Goal: Task Accomplishment & Management: Use online tool/utility

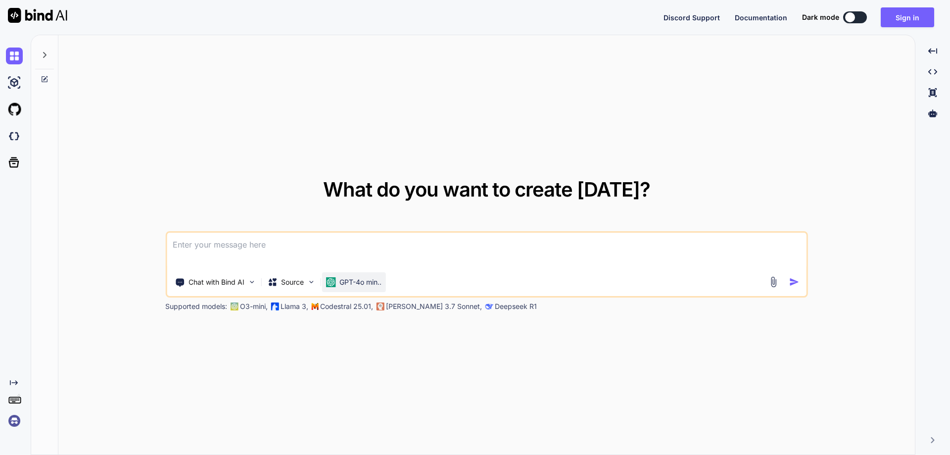
click at [356, 286] on p "GPT-4o min.." at bounding box center [361, 282] width 42 height 10
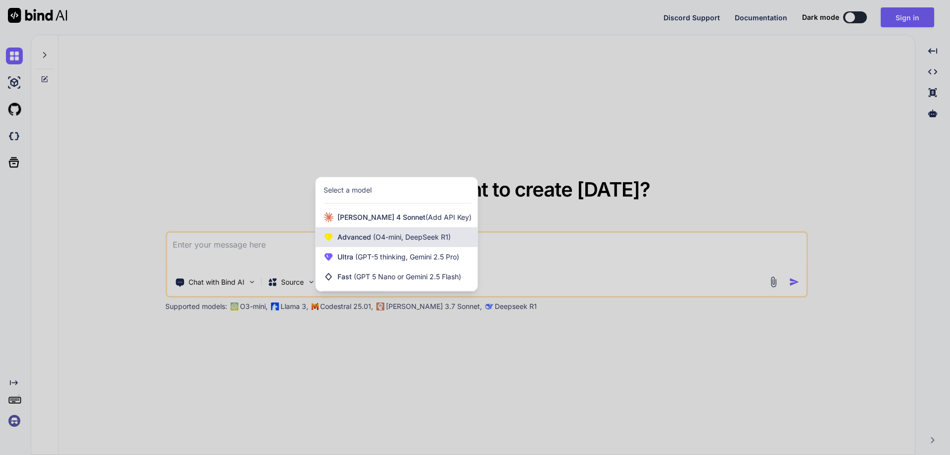
click at [367, 236] on span "Advanced (O4-mini, DeepSeek R1)" at bounding box center [394, 237] width 113 height 10
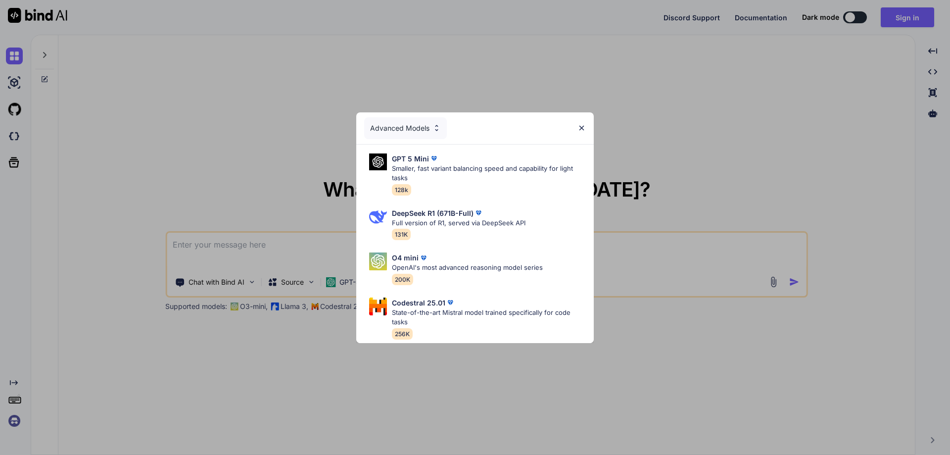
click at [429, 124] on div "Advanced Models" at bounding box center [405, 128] width 83 height 22
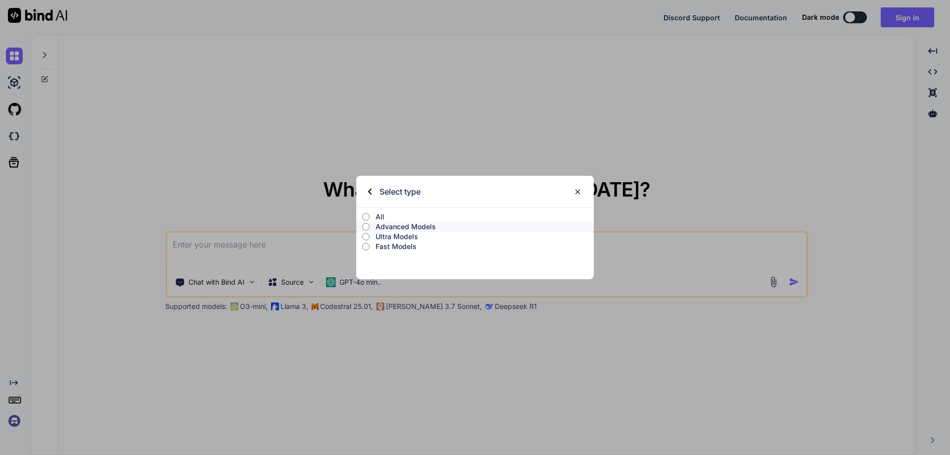
click at [425, 238] on p "Ultra Models" at bounding box center [485, 237] width 218 height 10
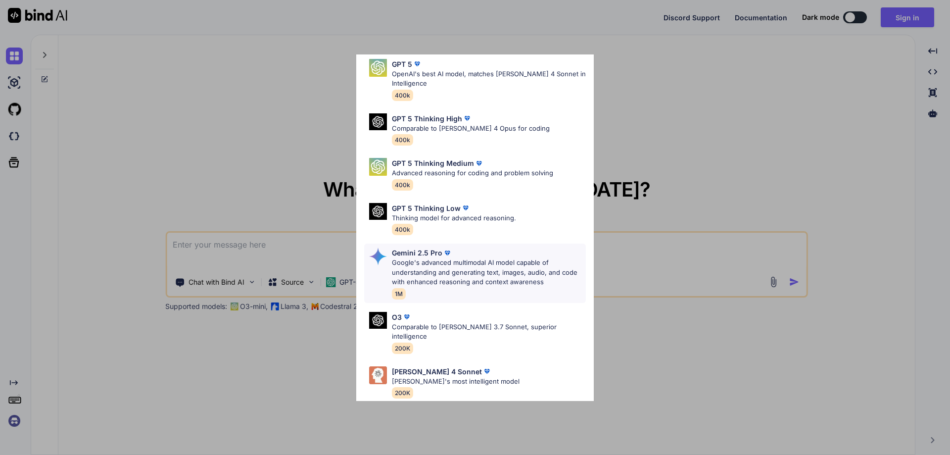
scroll to position [80, 0]
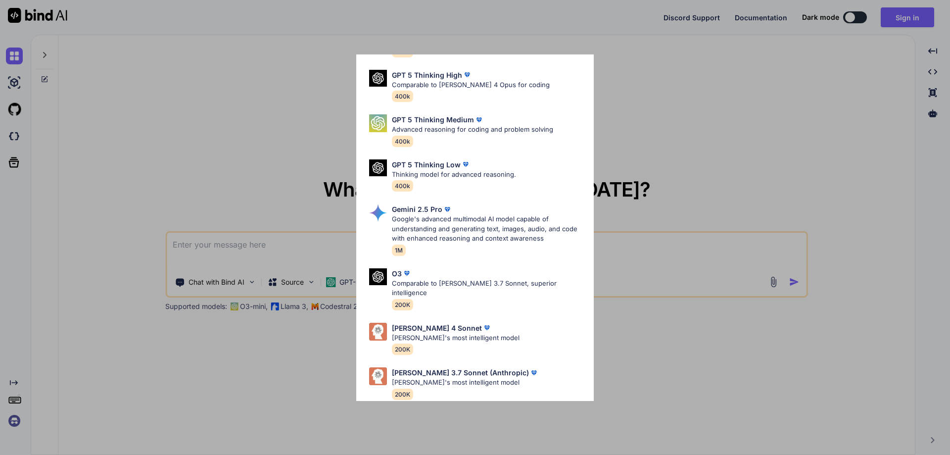
click at [693, 146] on div "Ultra Models GPT 5 OpenAI's best AI model, matches [PERSON_NAME] 4 Sonnet in In…" at bounding box center [475, 227] width 950 height 455
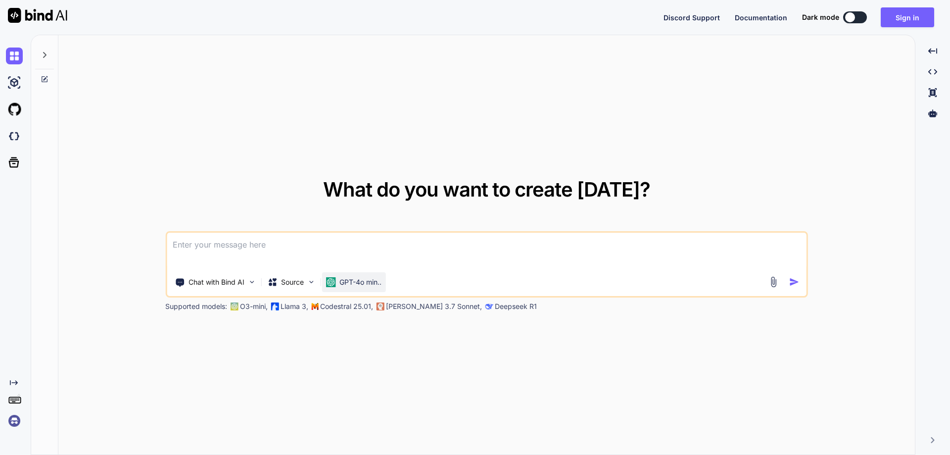
click at [350, 283] on p "GPT-4o min.." at bounding box center [361, 282] width 42 height 10
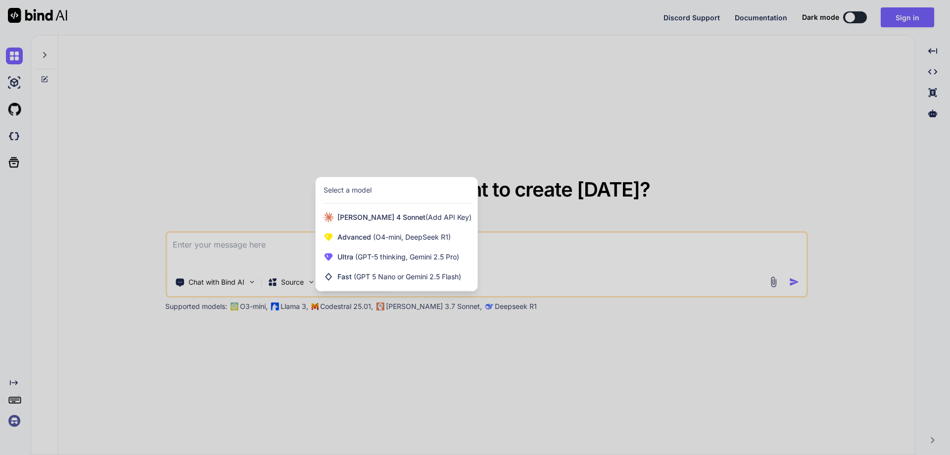
click at [299, 287] on div at bounding box center [475, 227] width 950 height 455
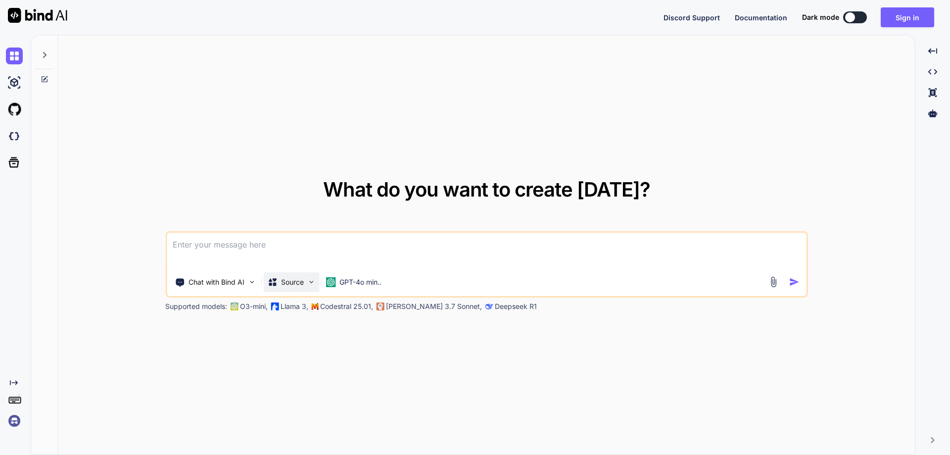
click at [299, 284] on p "Source" at bounding box center [292, 282] width 23 height 10
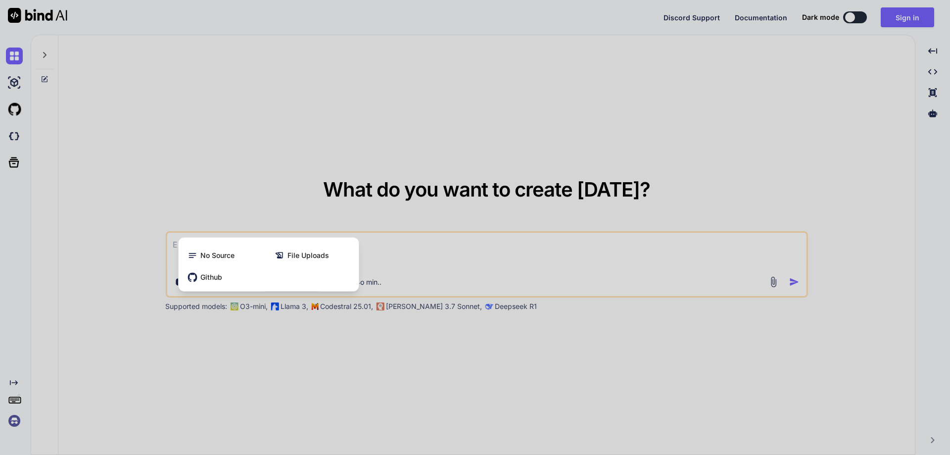
click at [482, 181] on div at bounding box center [475, 227] width 950 height 455
type textarea "x"
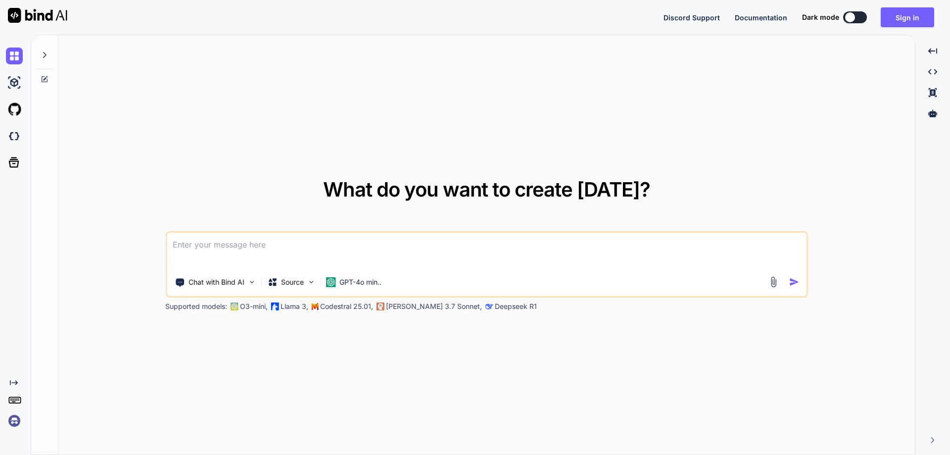
click at [348, 293] on div "Chat with Bind AI Source GPT-4o min.." at bounding box center [486, 264] width 643 height 66
click at [348, 281] on p "GPT-4o min.." at bounding box center [361, 282] width 42 height 10
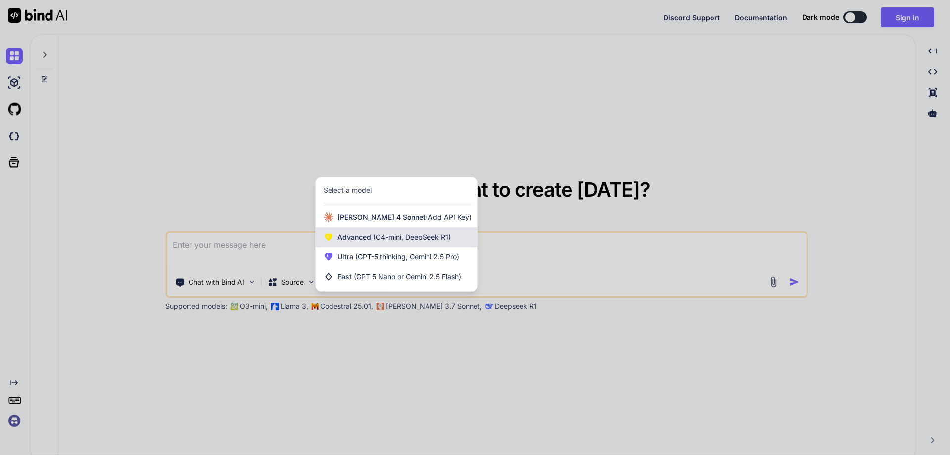
click at [356, 239] on span "Advanced (O4-mini, DeepSeek R1)" at bounding box center [394, 237] width 113 height 10
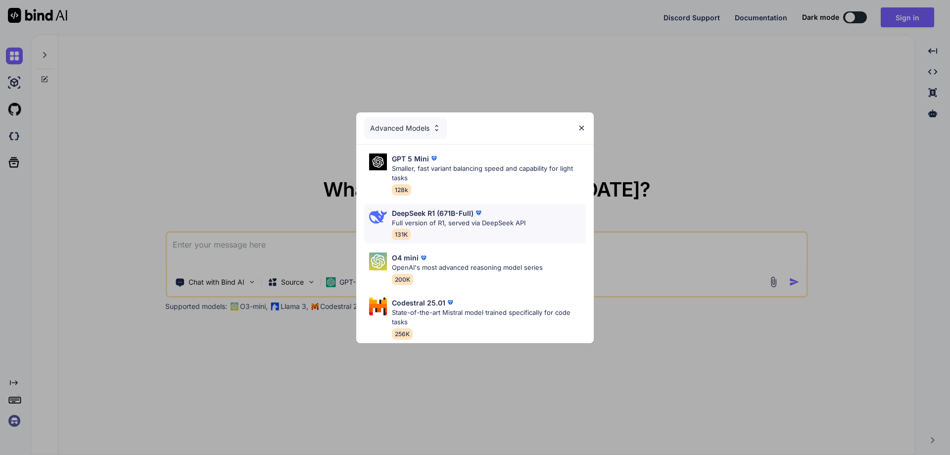
click at [433, 221] on p "Full version of R1, served via DeepSeek API" at bounding box center [459, 223] width 134 height 10
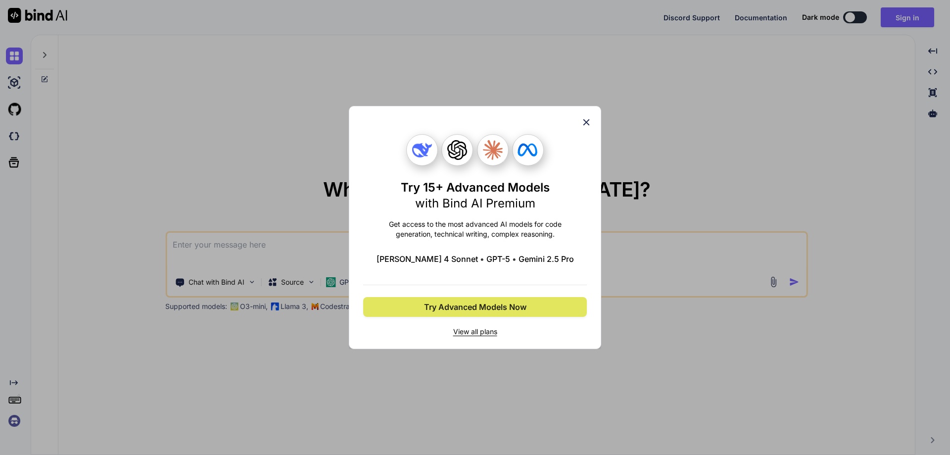
click at [479, 312] on span "Try Advanced Models Now" at bounding box center [475, 307] width 102 height 12
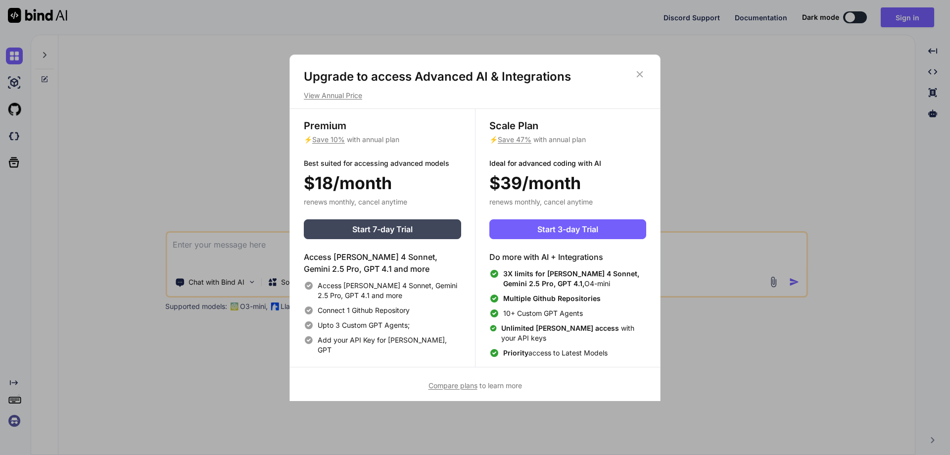
click at [152, 177] on div "Upgrade to access Advanced AI & Integrations View Annual Price Premium ⚡ Save 1…" at bounding box center [475, 227] width 950 height 455
